Goal: Information Seeking & Learning: Learn about a topic

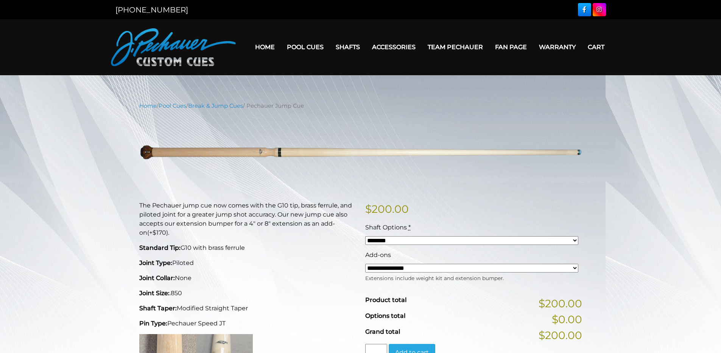
click at [304, 224] on p "The Pechauer jump cue now comes with the G10 tip, brass ferrule, and piloted jo…" at bounding box center [247, 219] width 217 height 36
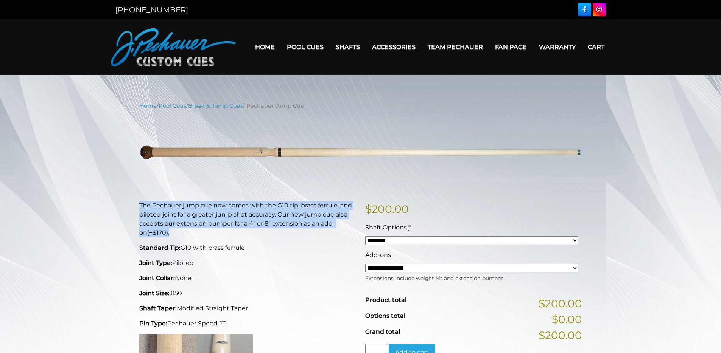
click at [215, 216] on p "The Pechauer jump cue now comes with the G10 tip, brass ferrule, and piloted jo…" at bounding box center [247, 219] width 217 height 36
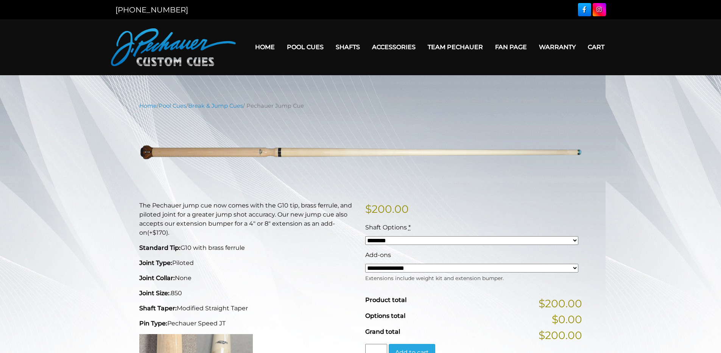
drag, startPoint x: 135, startPoint y: 203, endPoint x: 236, endPoint y: 320, distance: 154.5
click at [236, 320] on div "The Pechauer jump cue now comes with the G10 tip, brass ferrule, and piloted jo…" at bounding box center [248, 337] width 226 height 272
copy div "The Pechauer jump cue now comes with the G10 tip, brass ferrule, and piloted jo…"
drag, startPoint x: 321, startPoint y: 108, endPoint x: 253, endPoint y: 102, distance: 68.0
click at [253, 102] on nav "Home / Pool Cues / Break & Jump Cues / Pechauer Jump Cue" at bounding box center [360, 106] width 443 height 8
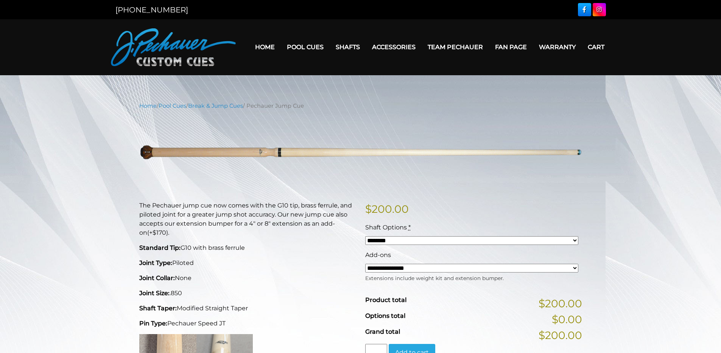
copy nav "Pechauer Jump Cue"
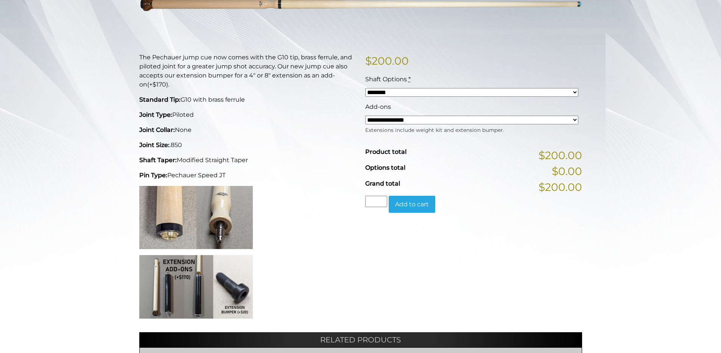
scroll to position [142, 0]
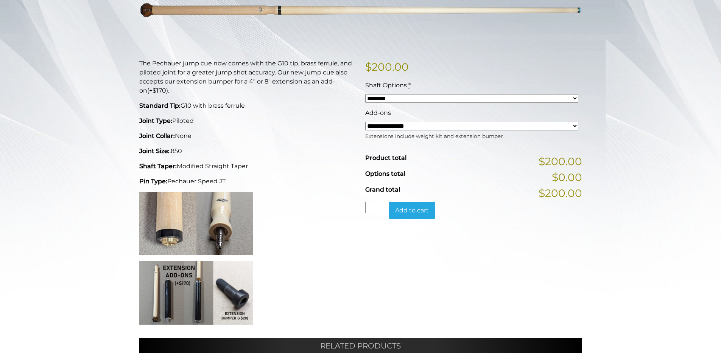
click at [231, 214] on img at bounding box center [196, 223] width 114 height 63
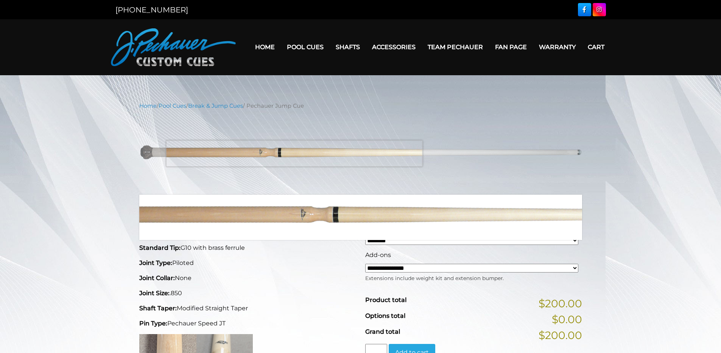
click at [294, 154] on img at bounding box center [360, 153] width 443 height 74
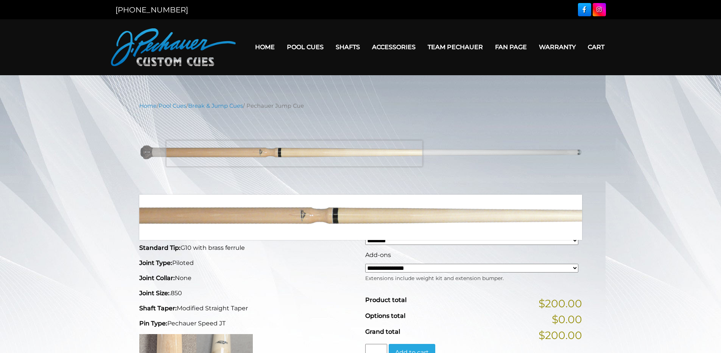
click at [294, 154] on img at bounding box center [360, 153] width 443 height 74
